Goal: Task Accomplishment & Management: Manage account settings

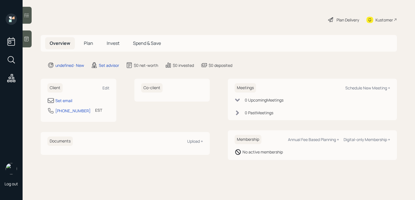
click at [62, 96] on div "Client Edit Set email [PHONE_NUMBER] EST Currently 9:07 AM" at bounding box center [79, 100] width 76 height 43
click at [63, 102] on div "Set email" at bounding box center [63, 101] width 17 height 6
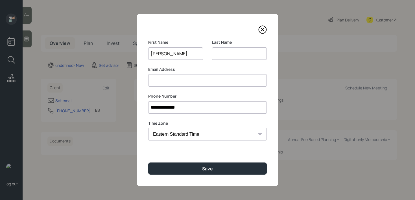
type input "[PERSON_NAME]"
click at [226, 52] on input at bounding box center [239, 53] width 55 height 12
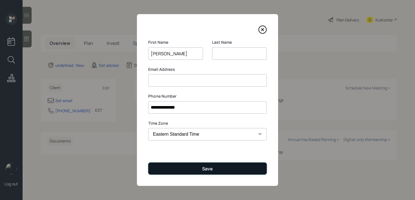
click at [214, 171] on button "Save" at bounding box center [207, 168] width 118 height 12
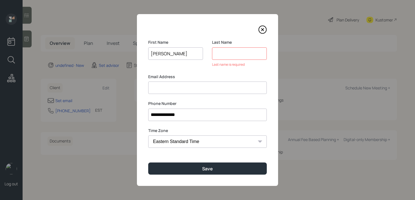
click at [229, 54] on input at bounding box center [239, 53] width 55 height 12
click at [238, 52] on input at bounding box center [239, 53] width 55 height 12
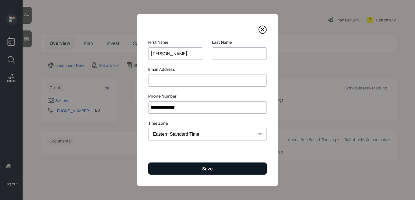
type input ".."
click at [193, 174] on button "Save" at bounding box center [207, 168] width 118 height 12
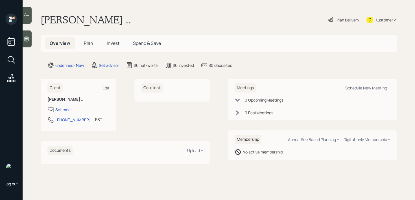
click at [26, 41] on icon at bounding box center [27, 39] width 6 height 6
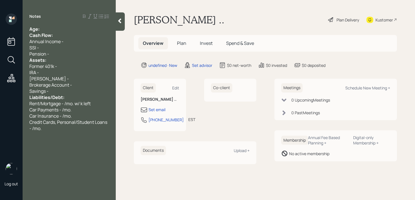
click at [74, 32] on div "Cash Flow:" at bounding box center [69, 35] width 80 height 6
click at [74, 29] on div "Age:" at bounding box center [69, 29] width 80 height 6
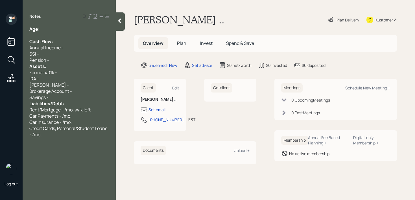
click at [64, 57] on div "Pension -" at bounding box center [69, 60] width 80 height 6
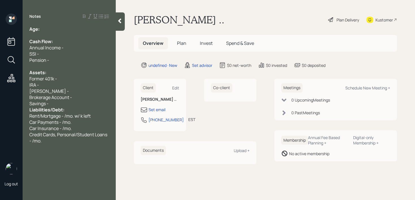
click at [58, 106] on div "Savings -" at bounding box center [69, 103] width 80 height 6
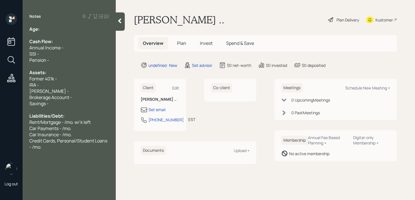
click at [163, 113] on div "Set email" at bounding box center [159, 109] width 39 height 7
click at [164, 109] on div "Set email" at bounding box center [156, 110] width 17 height 6
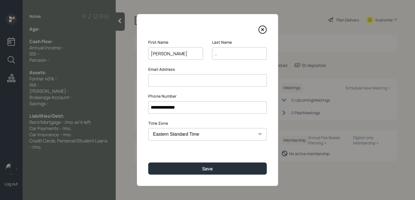
click at [170, 86] on input at bounding box center [207, 80] width 118 height 12
click at [217, 55] on input ".." at bounding box center [239, 53] width 55 height 12
click at [215, 78] on input at bounding box center [207, 80] width 118 height 12
type input "[EMAIL_ADDRESS][DOMAIN_NAME]"
click at [229, 56] on input ".." at bounding box center [239, 53] width 55 height 12
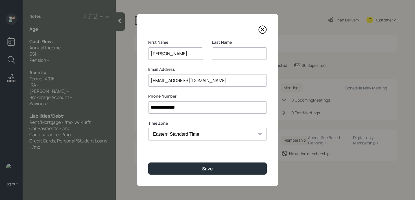
type input "."
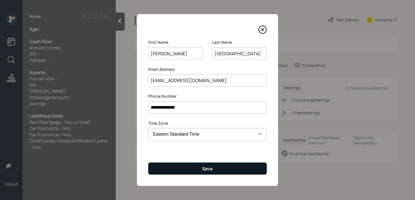
type input "[GEOGRAPHIC_DATA]"
click at [213, 171] on button "Save" at bounding box center [207, 168] width 118 height 12
